Goal: Task Accomplishment & Management: Manage account settings

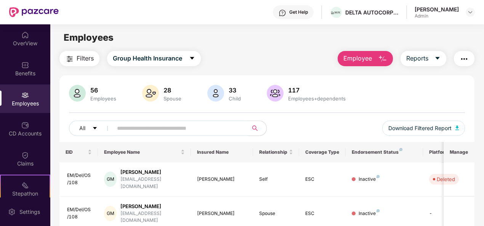
scroll to position [240, 0]
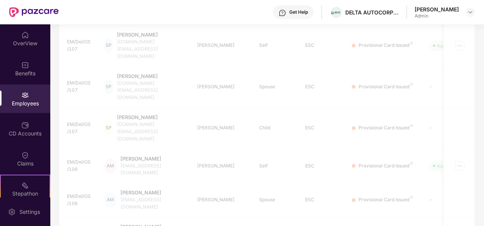
scroll to position [24, 0]
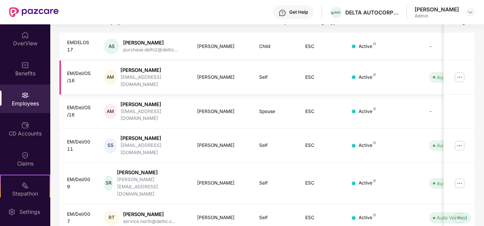
scroll to position [240, 0]
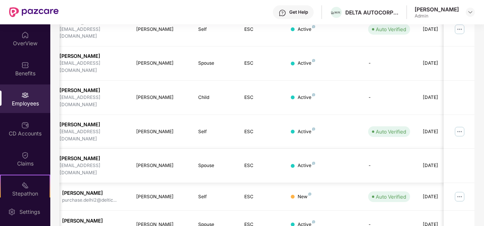
scroll to position [0, 79]
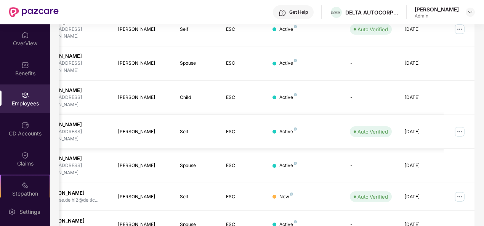
click at [461, 126] on img at bounding box center [460, 132] width 12 height 12
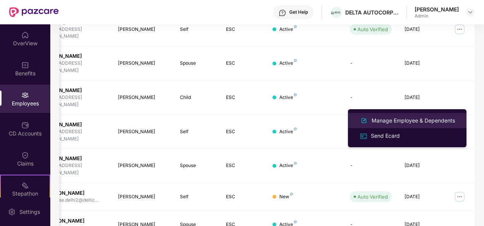
click at [388, 119] on div "Manage Employee & Dependents" at bounding box center [413, 121] width 87 height 8
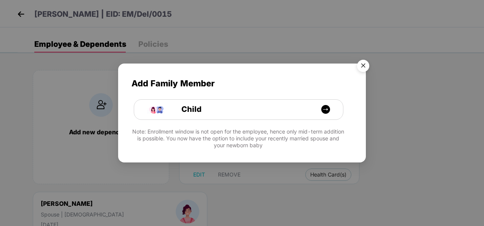
click at [366, 64] on img "Close" at bounding box center [363, 66] width 21 height 21
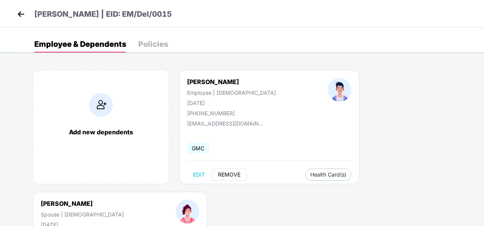
click at [225, 174] on span "REMOVE" at bounding box center [229, 175] width 22 height 6
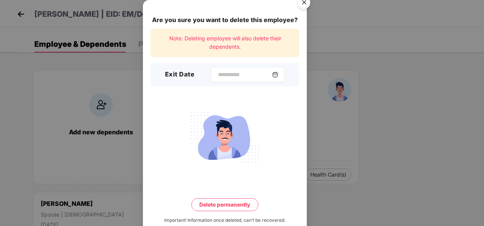
click at [277, 75] on img at bounding box center [275, 75] width 6 height 6
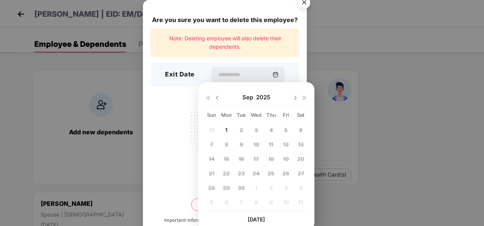
click at [216, 97] on img at bounding box center [217, 98] width 6 height 6
click at [302, 185] on span "30" at bounding box center [300, 188] width 7 height 6
type input "**********"
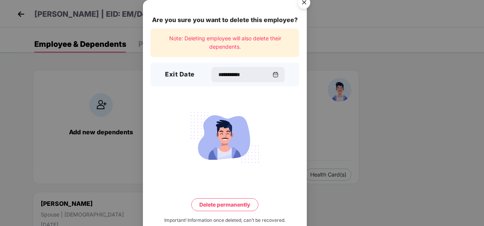
click at [214, 206] on button "Delete permanently" at bounding box center [224, 205] width 67 height 13
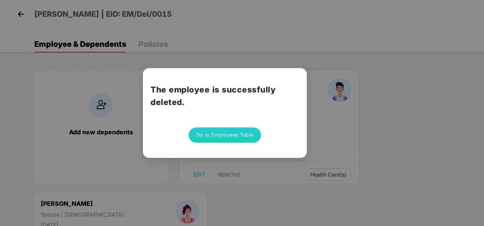
click at [217, 137] on button "Go to Employees Table" at bounding box center [225, 135] width 72 height 15
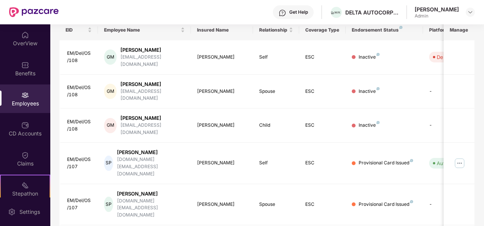
scroll to position [240, 0]
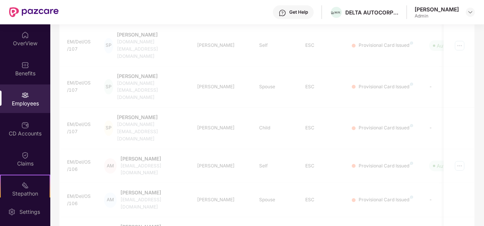
scroll to position [24, 0]
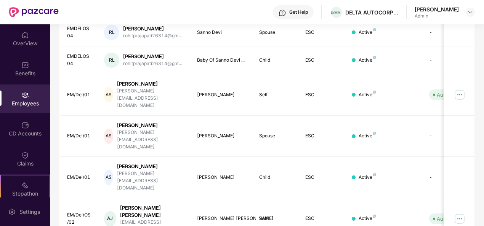
scroll to position [240, 0]
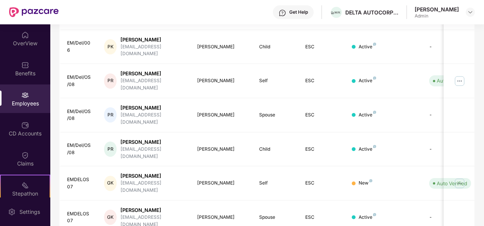
scroll to position [154, 0]
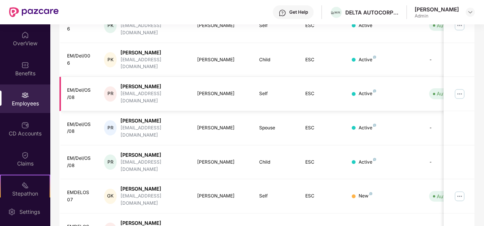
click at [464, 88] on img at bounding box center [460, 94] width 12 height 12
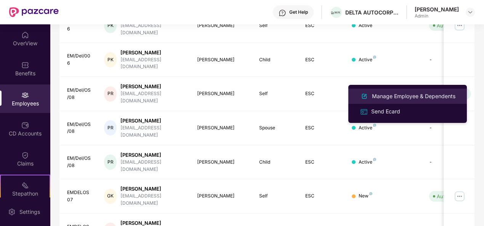
click at [389, 96] on div "Manage Employee & Dependents" at bounding box center [414, 96] width 87 height 8
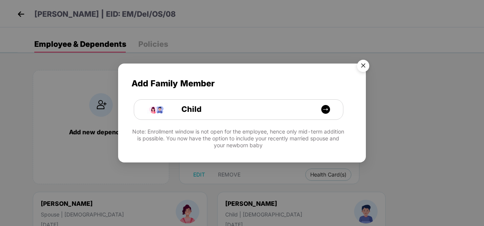
click at [365, 64] on img "Close" at bounding box center [363, 66] width 21 height 21
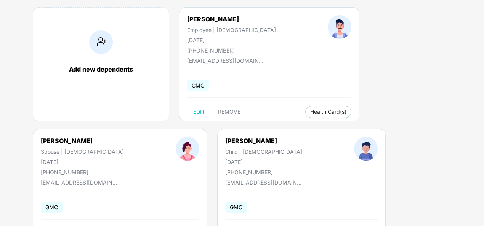
scroll to position [63, 0]
click at [234, 111] on span "REMOVE" at bounding box center [229, 112] width 22 height 6
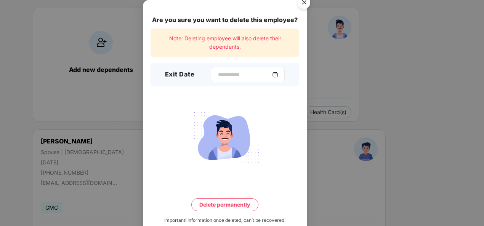
click at [278, 74] on img at bounding box center [275, 75] width 6 height 6
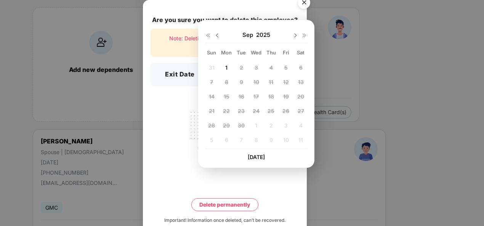
click at [217, 33] on img at bounding box center [217, 35] width 6 height 6
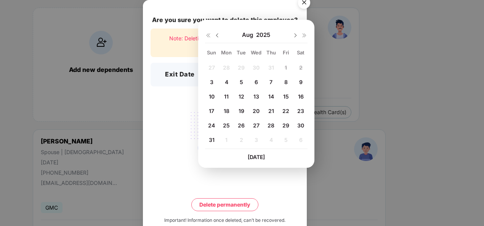
click at [299, 123] on span "30" at bounding box center [300, 125] width 7 height 6
type input "**********"
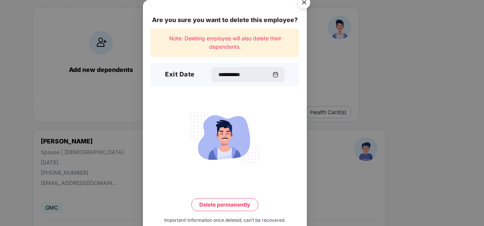
click at [211, 205] on button "Delete permanently" at bounding box center [224, 205] width 67 height 13
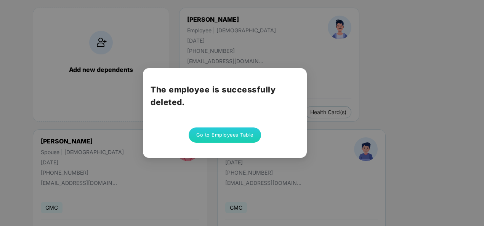
click at [236, 132] on button "Go to Employees Table" at bounding box center [225, 135] width 72 height 15
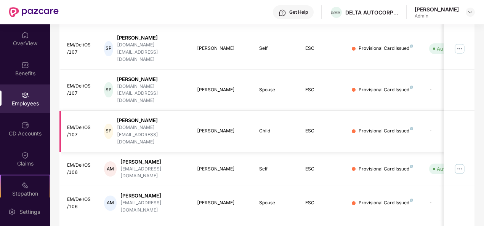
scroll to position [240, 0]
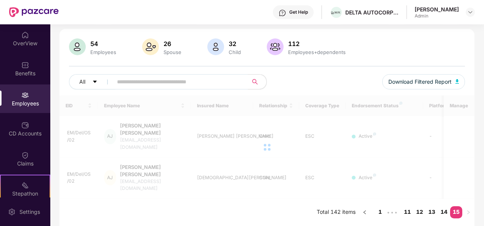
scroll to position [24, 0]
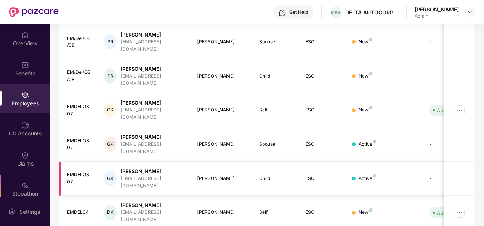
scroll to position [0, 0]
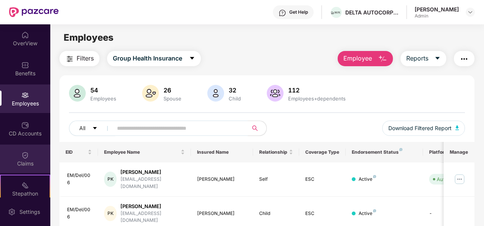
click at [22, 158] on img at bounding box center [25, 156] width 8 height 8
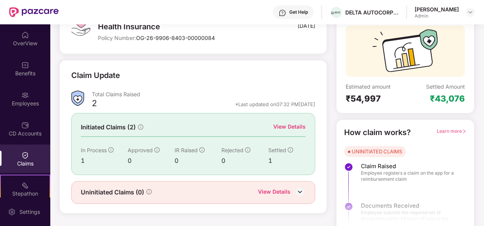
scroll to position [72, 0]
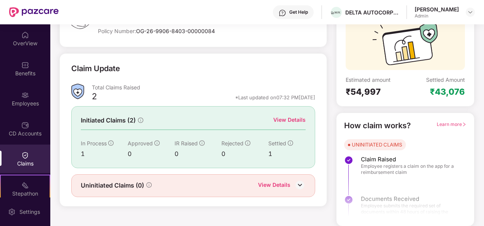
click at [275, 183] on div "View Details" at bounding box center [274, 186] width 32 height 10
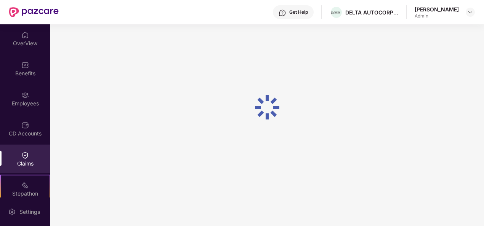
scroll to position [24, 0]
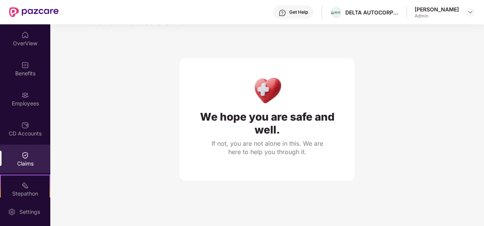
drag, startPoint x: 275, startPoint y: 183, endPoint x: 130, endPoint y: 94, distance: 171.0
click at [130, 94] on div "We hope you are safe and well. If not, you are not alone in this. We are here t…" at bounding box center [267, 104] width 403 height 153
click at [24, 160] on div "Claims" at bounding box center [25, 164] width 50 height 8
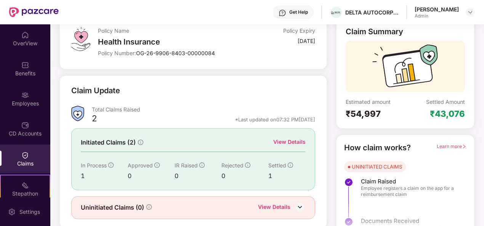
scroll to position [72, 0]
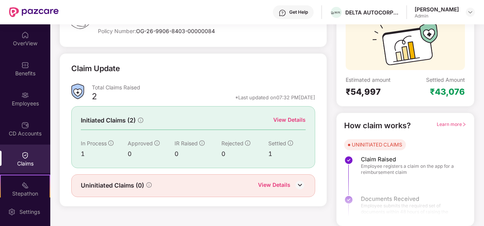
click at [278, 149] on div "1" at bounding box center [286, 154] width 37 height 10
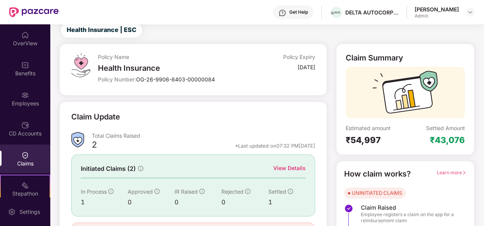
click at [451, 169] on div "Learn more" at bounding box center [452, 175] width 30 height 12
click at [448, 172] on span "Learn more" at bounding box center [452, 173] width 30 height 6
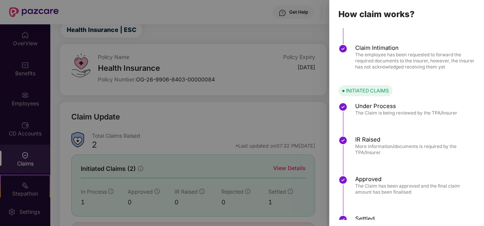
scroll to position [110, 0]
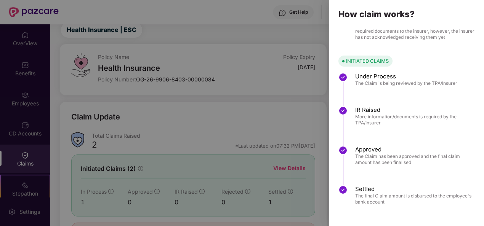
click at [267, 106] on div at bounding box center [242, 113] width 484 height 226
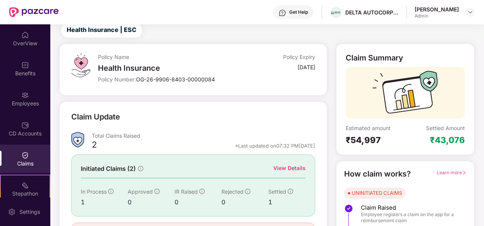
scroll to position [72, 0]
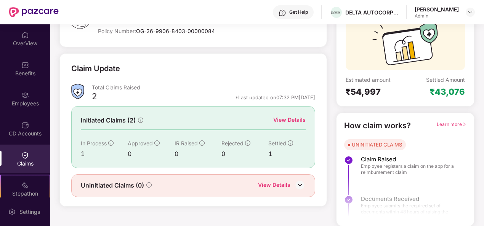
click at [283, 117] on div "View Details" at bounding box center [289, 120] width 32 height 8
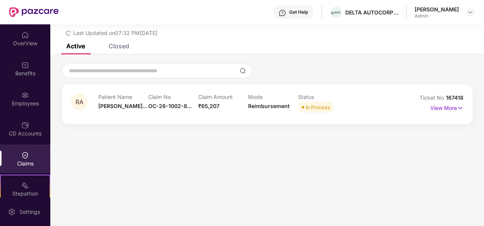
scroll to position [24, 0]
click at [443, 110] on p "View More" at bounding box center [446, 107] width 33 height 10
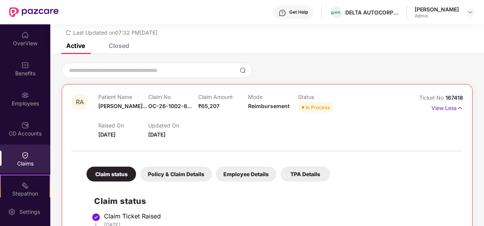
scroll to position [0, 0]
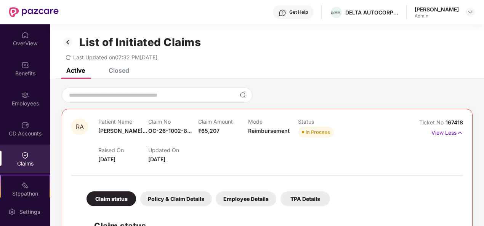
click at [122, 70] on div "Closed" at bounding box center [119, 71] width 21 height 8
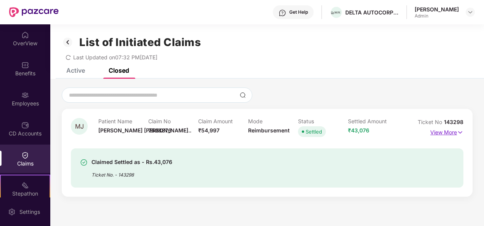
click at [456, 133] on p "View More" at bounding box center [446, 132] width 33 height 10
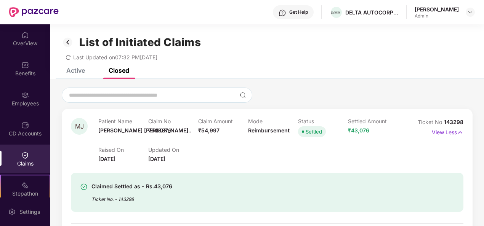
click at [75, 70] on div "Active" at bounding box center [75, 71] width 19 height 8
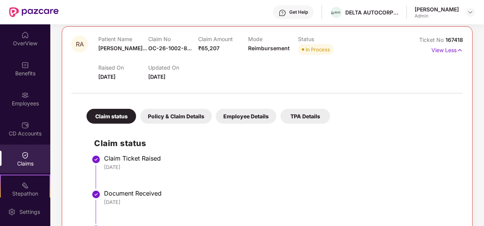
scroll to position [82, 0]
click at [191, 114] on div "Policy & Claim Details" at bounding box center [176, 116] width 72 height 15
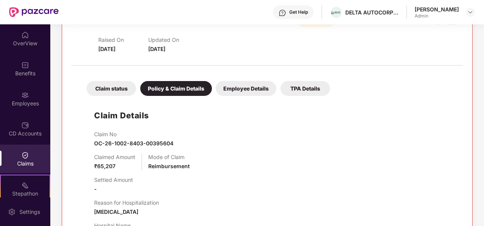
scroll to position [103, 0]
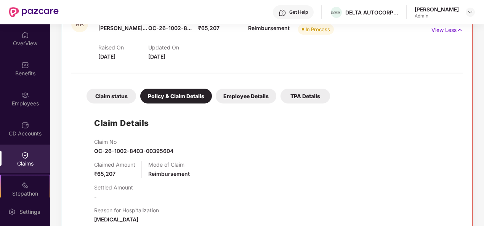
click at [303, 93] on div "TPA Details" at bounding box center [306, 96] width 50 height 15
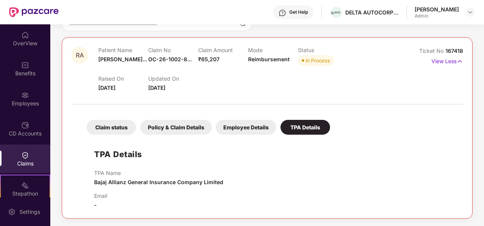
scroll to position [0, 0]
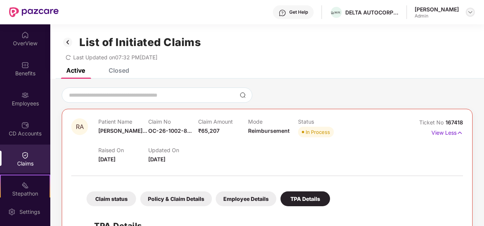
click at [469, 14] on img at bounding box center [470, 12] width 6 height 6
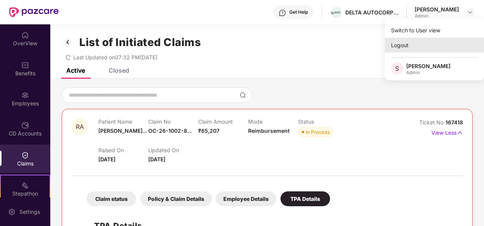
click at [403, 43] on div "Logout" at bounding box center [434, 45] width 99 height 15
